Goal: Task Accomplishment & Management: Use online tool/utility

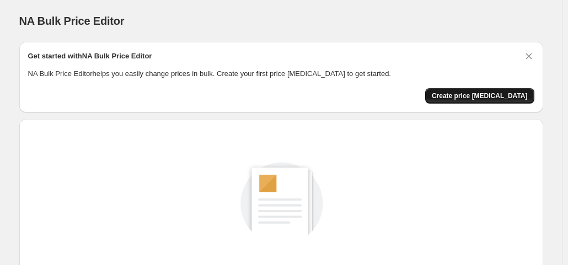
click at [480, 88] on button "Create price [MEDICAL_DATA]" at bounding box center [479, 95] width 109 height 15
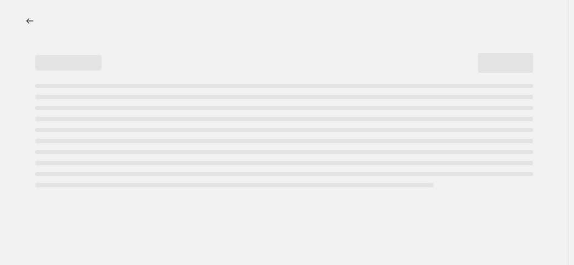
select select "percentage"
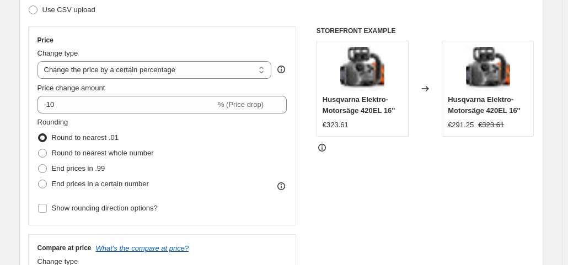
scroll to position [182, 0]
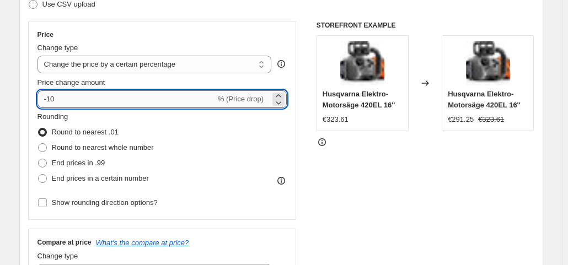
click at [88, 99] on input "-10" at bounding box center [127, 99] width 178 height 18
type input "-1"
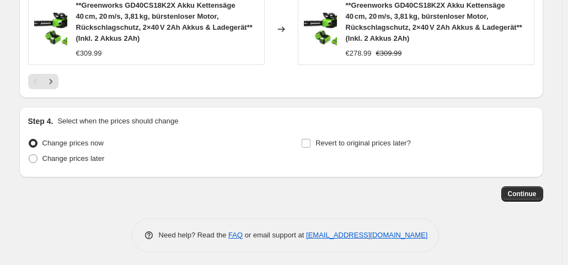
scroll to position [871, 0]
type input "-37"
click at [521, 191] on span "Continue" at bounding box center [522, 193] width 29 height 9
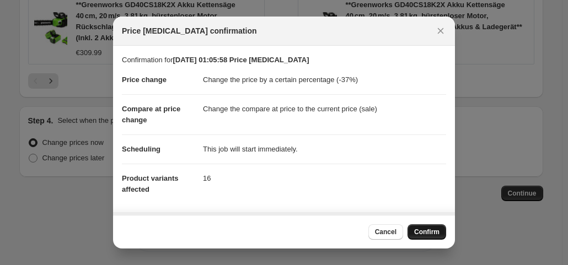
click at [443, 228] on button "Confirm" at bounding box center [427, 232] width 39 height 15
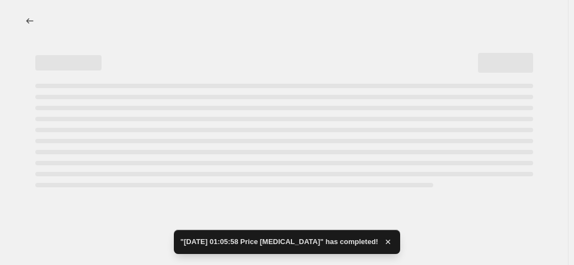
select select "percentage"
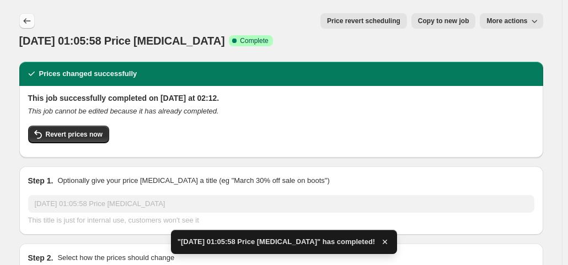
click at [33, 23] on icon "Price change jobs" at bounding box center [27, 20] width 11 height 11
